Goal: Contribute content: Add original content to the website for others to see

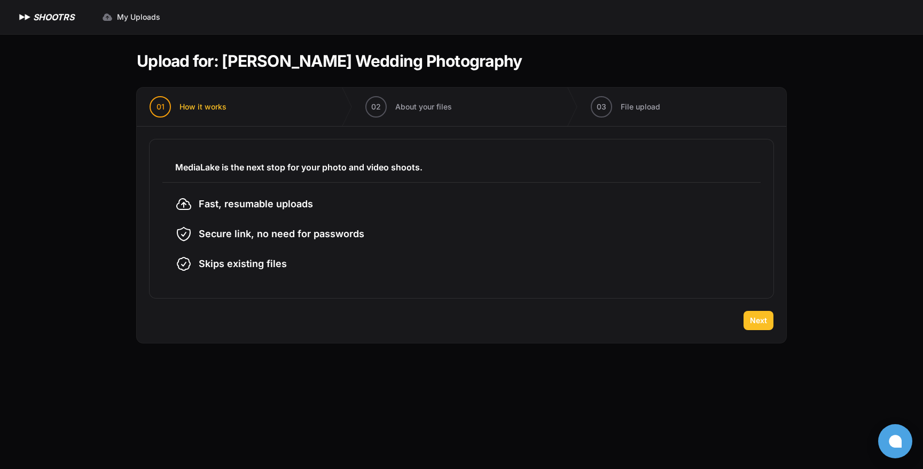
click at [757, 319] on span "Next" at bounding box center [758, 320] width 17 height 11
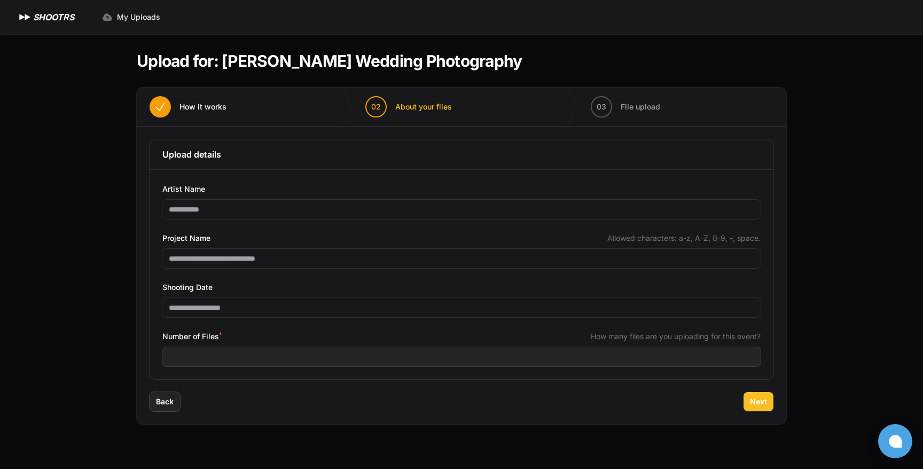
click at [760, 400] on span "Next" at bounding box center [758, 401] width 17 height 11
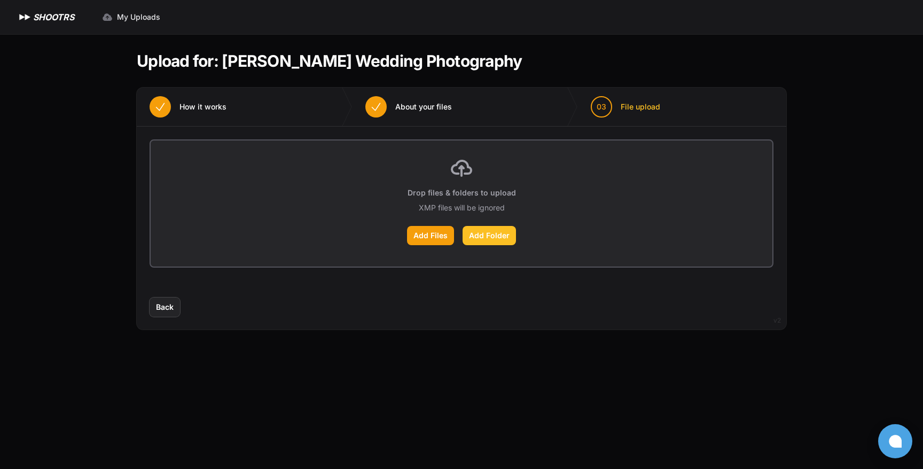
click at [485, 236] on label "Add Folder" at bounding box center [489, 235] width 53 height 19
click at [0, 0] on input "Add Folder" at bounding box center [0, 0] width 0 height 0
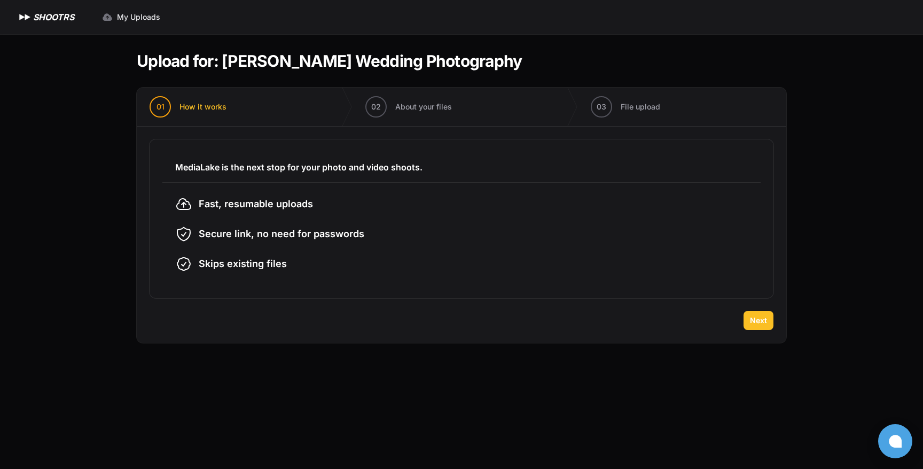
click at [755, 317] on span "Next" at bounding box center [758, 320] width 17 height 11
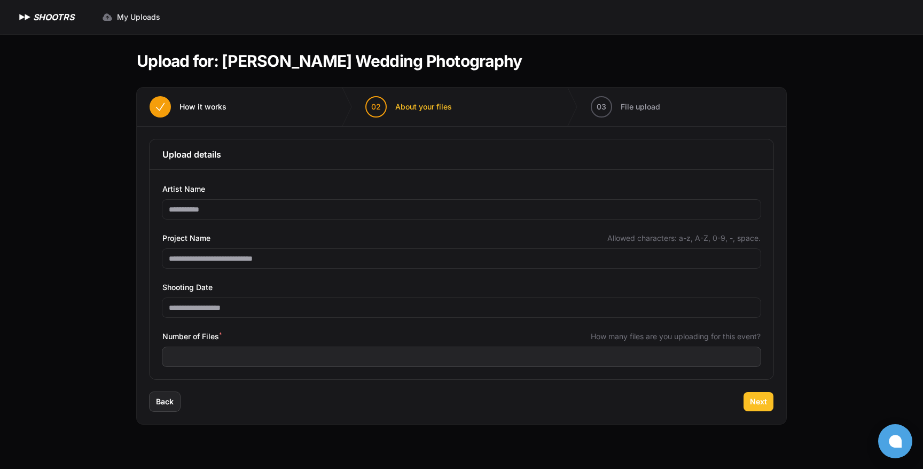
click at [759, 395] on button "Next" at bounding box center [759, 401] width 30 height 19
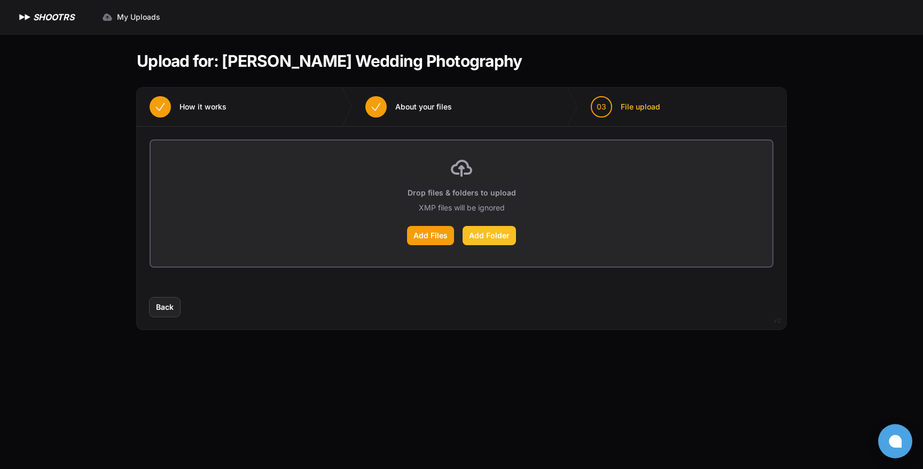
click at [500, 237] on label "Add Folder" at bounding box center [489, 235] width 53 height 19
click at [0, 0] on input "Add Folder" at bounding box center [0, 0] width 0 height 0
click at [484, 237] on label "Add Folder" at bounding box center [489, 235] width 53 height 19
click at [0, 0] on input "Add Folder" at bounding box center [0, 0] width 0 height 0
